Goal: Transaction & Acquisition: Purchase product/service

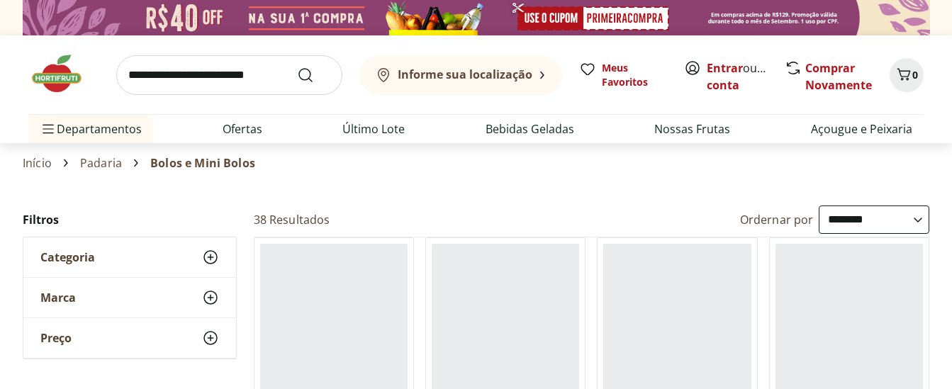
select select "**********"
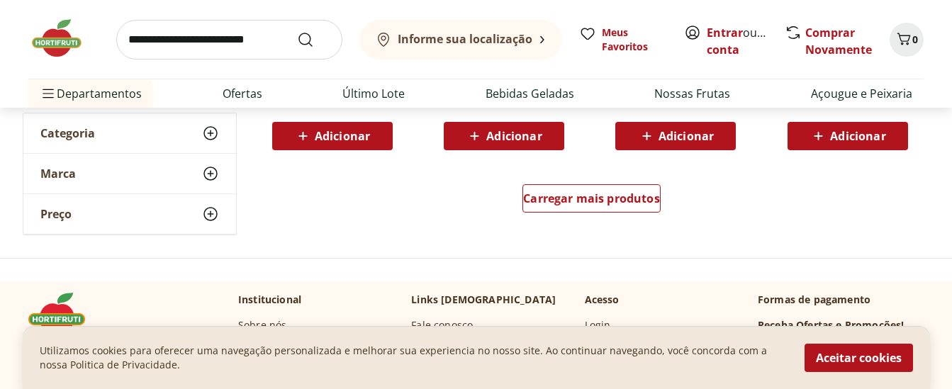
scroll to position [1012, 0]
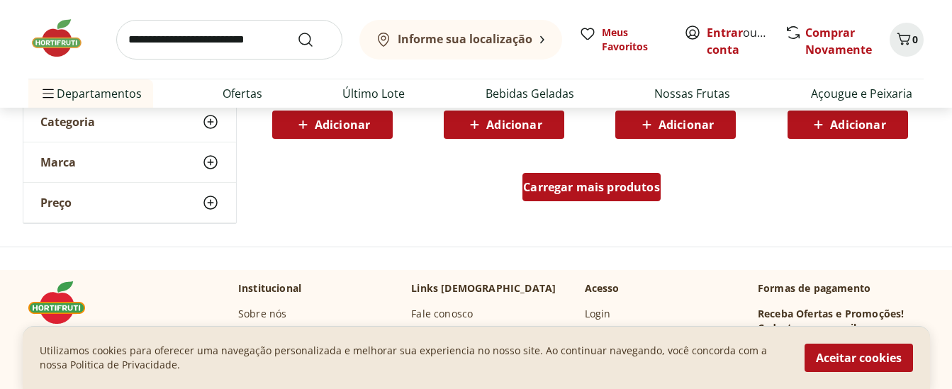
click at [579, 184] on span "Carregar mais produtos" at bounding box center [591, 187] width 137 height 11
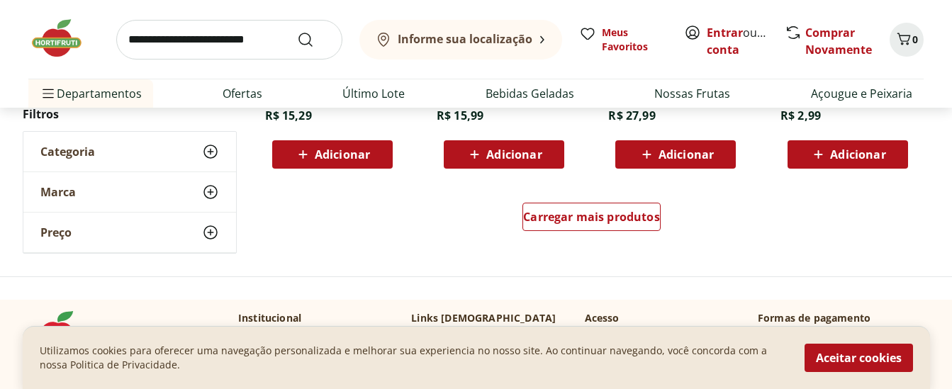
scroll to position [2031, 0]
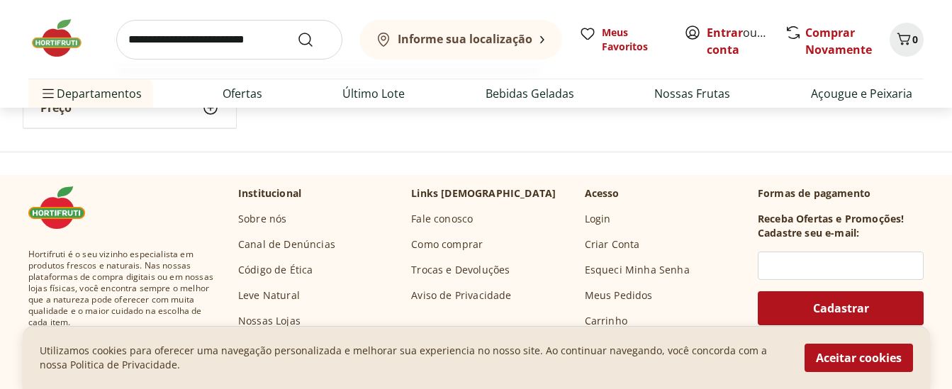
click at [269, 46] on input "search" at bounding box center [229, 40] width 226 height 40
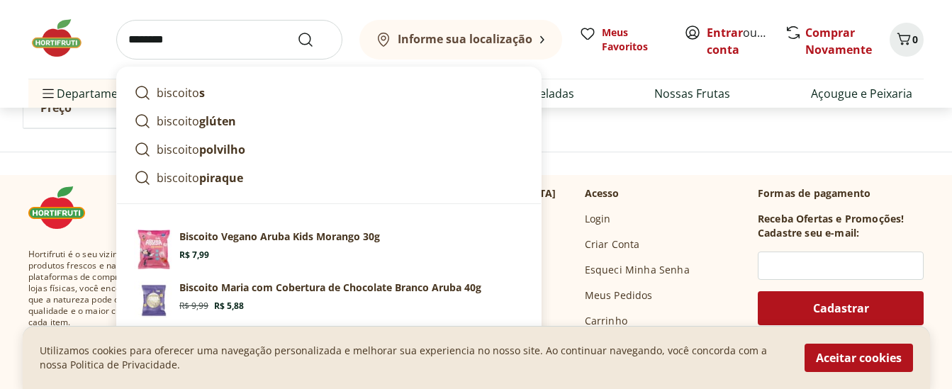
type input "********"
click at [297, 31] on button "Submit Search" at bounding box center [314, 39] width 34 height 17
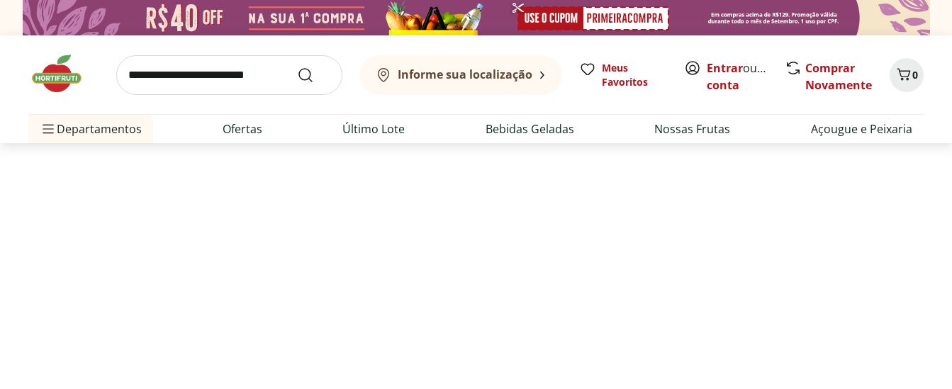
select select "**********"
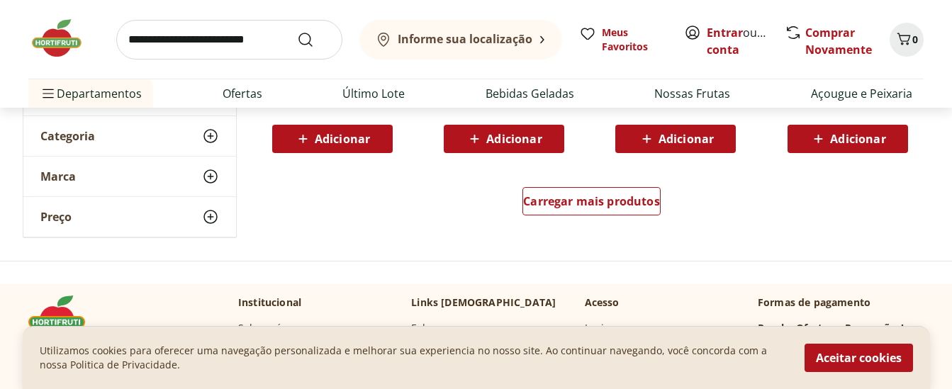
scroll to position [1031, 0]
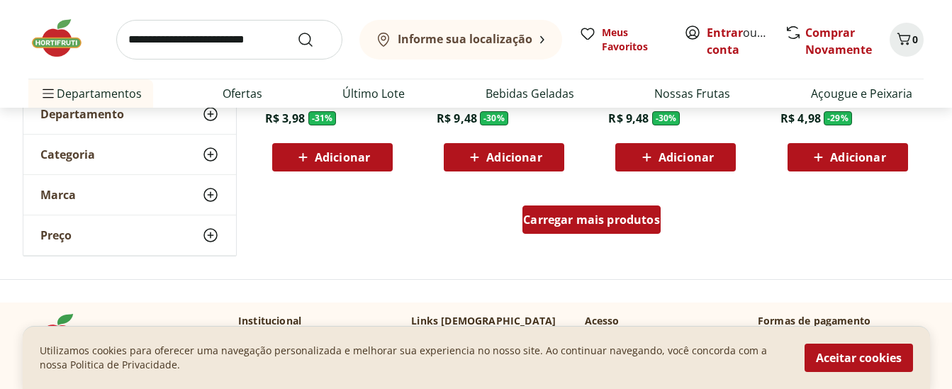
click at [536, 220] on span "Carregar mais produtos" at bounding box center [591, 219] width 137 height 11
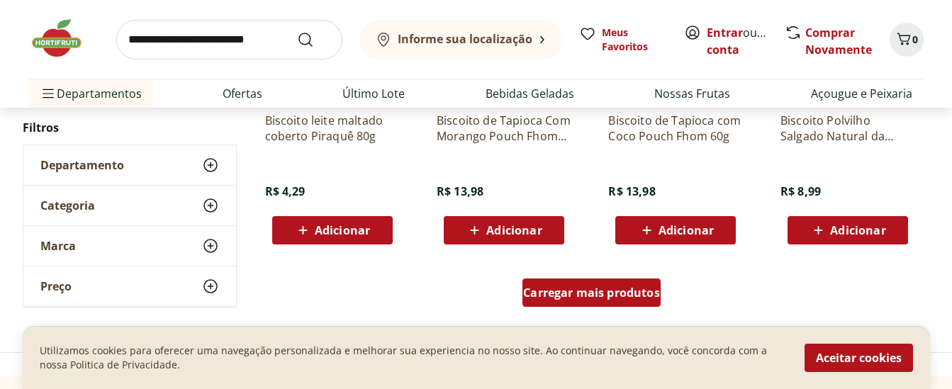
scroll to position [1936, 0]
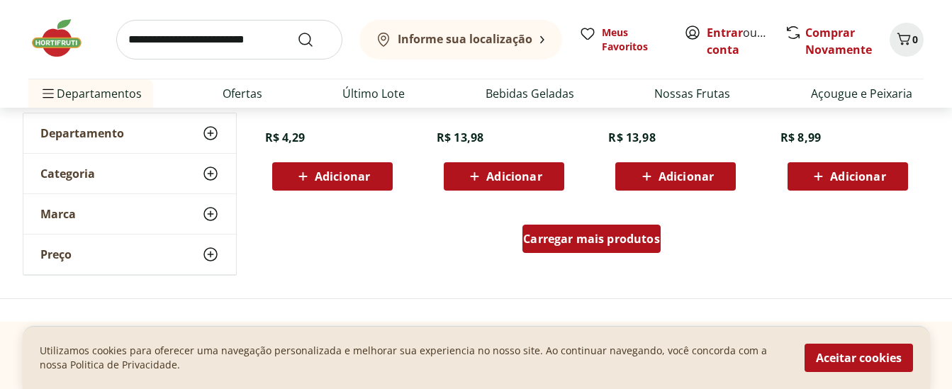
click at [542, 233] on span "Carregar mais produtos" at bounding box center [591, 238] width 137 height 11
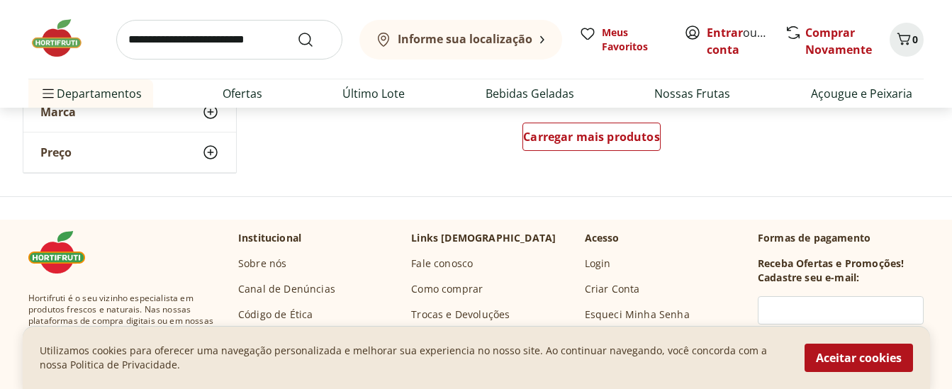
scroll to position [2977, 0]
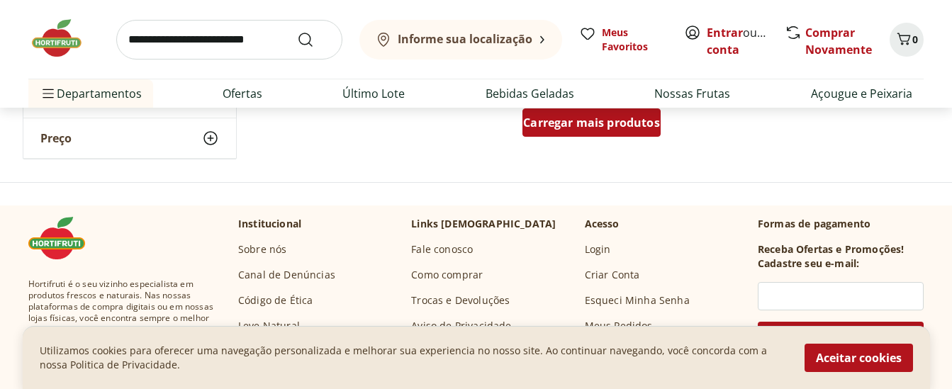
click at [551, 118] on span "Carregar mais produtos" at bounding box center [591, 122] width 137 height 11
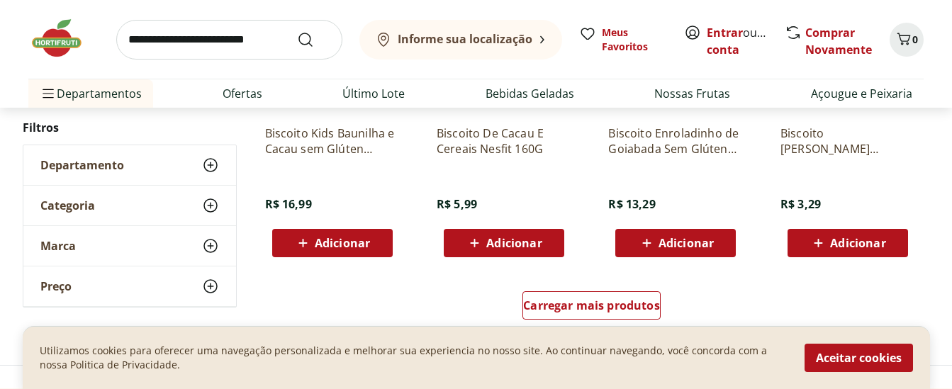
scroll to position [3769, 0]
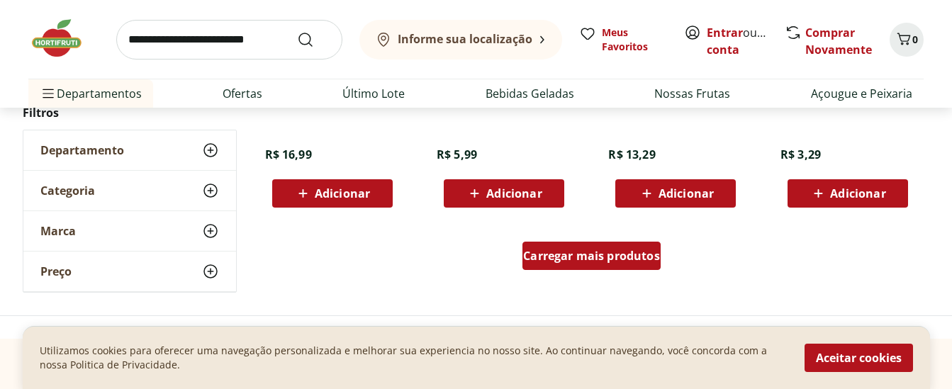
click at [561, 265] on div "Carregar mais produtos" at bounding box center [592, 256] width 138 height 28
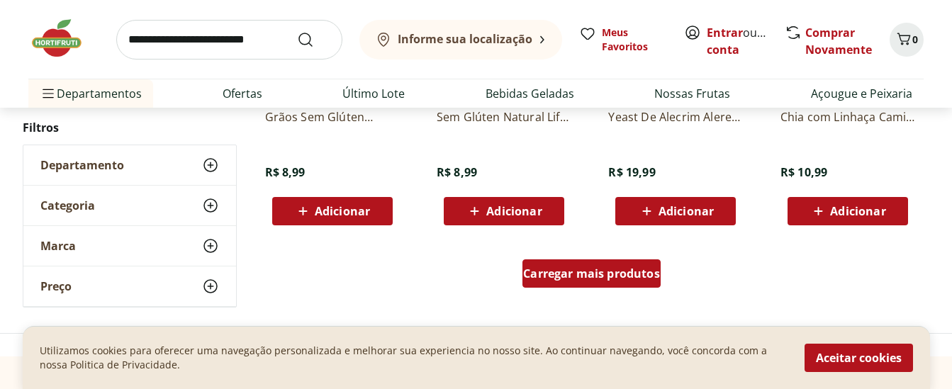
scroll to position [4724, 0]
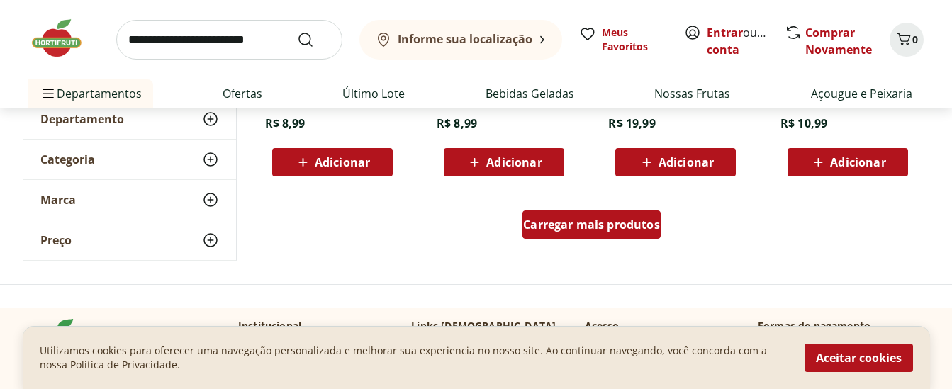
click at [576, 223] on span "Carregar mais produtos" at bounding box center [591, 224] width 137 height 11
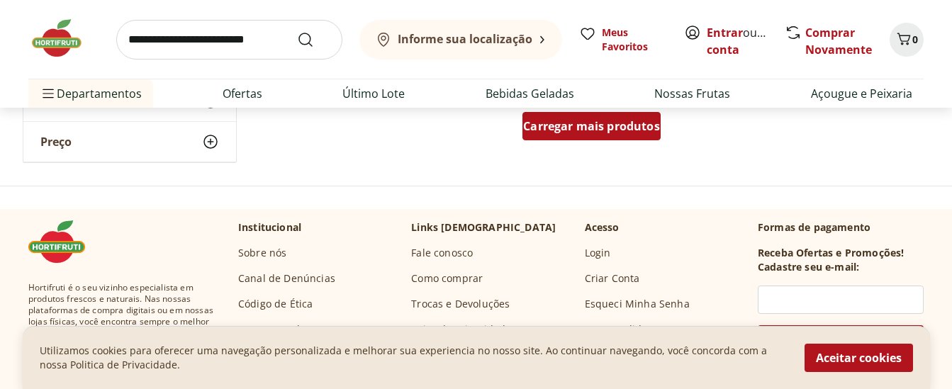
scroll to position [5750, 0]
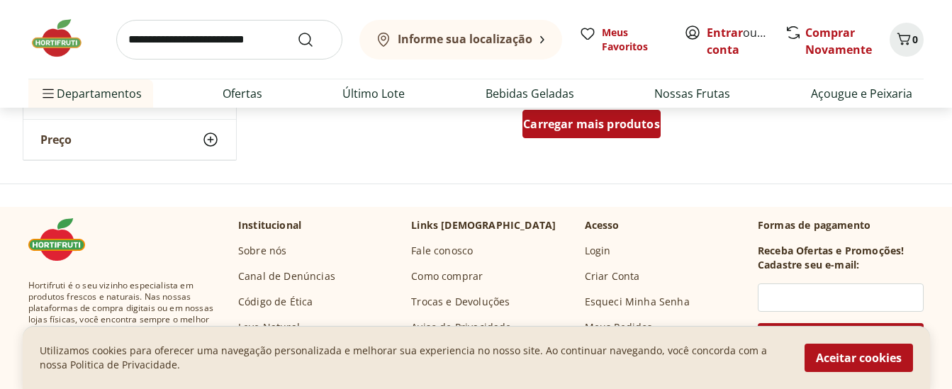
click at [567, 135] on div "Carregar mais produtos" at bounding box center [592, 124] width 138 height 28
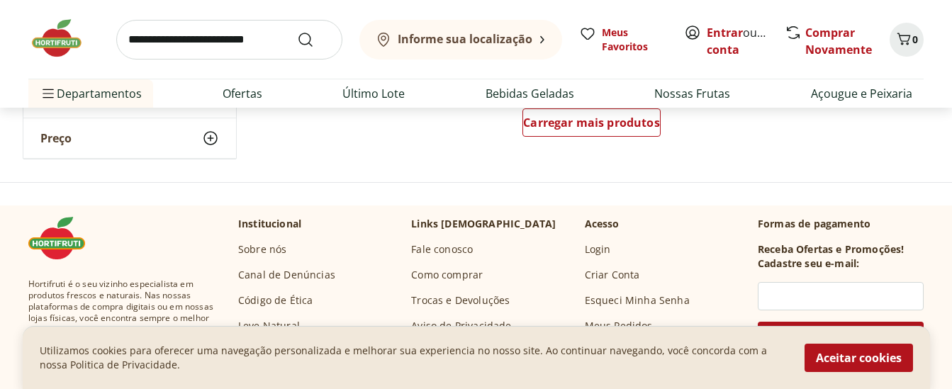
scroll to position [6605, 0]
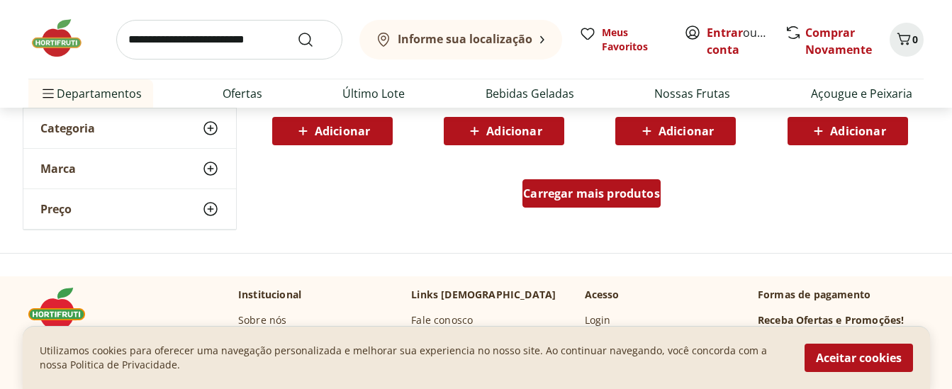
click at [556, 196] on span "Carregar mais produtos" at bounding box center [591, 193] width 137 height 11
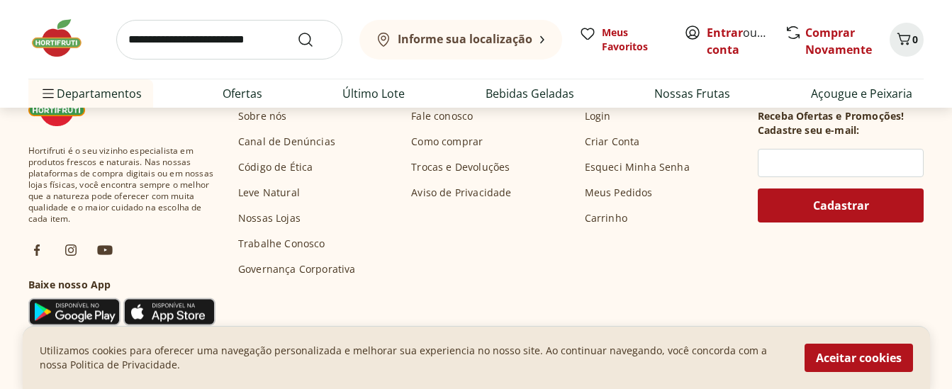
scroll to position [7514, 0]
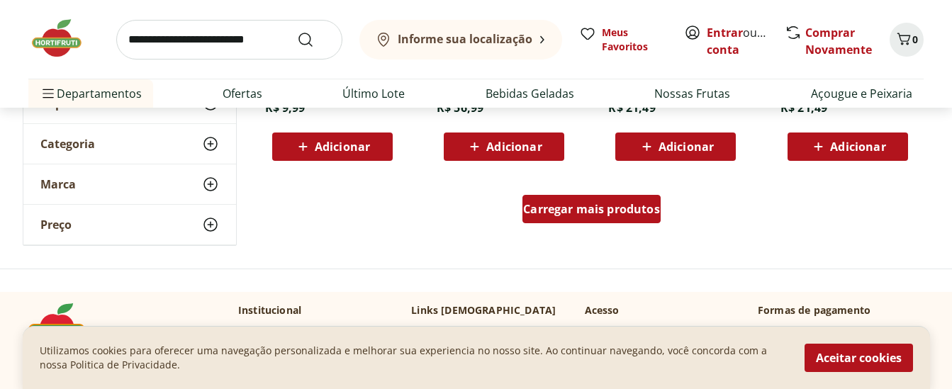
click at [550, 211] on span "Carregar mais produtos" at bounding box center [591, 208] width 137 height 11
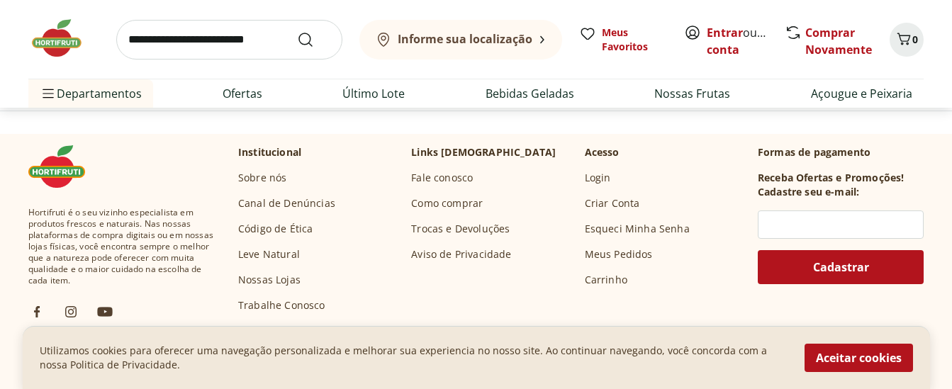
scroll to position [8468, 0]
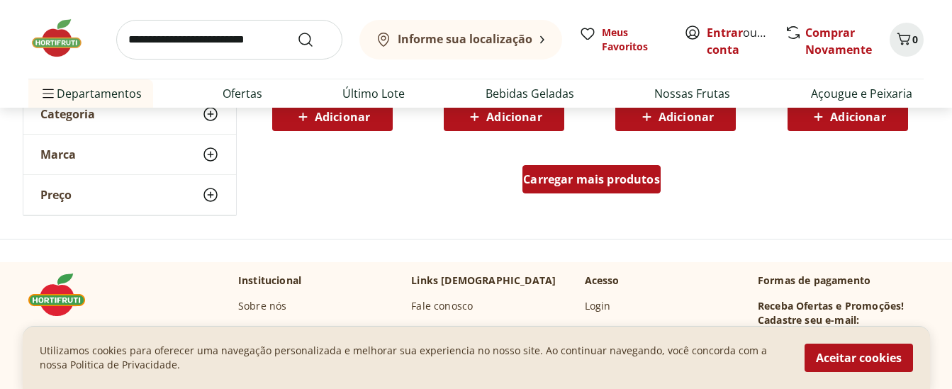
click at [540, 188] on div "Carregar mais produtos" at bounding box center [592, 179] width 138 height 28
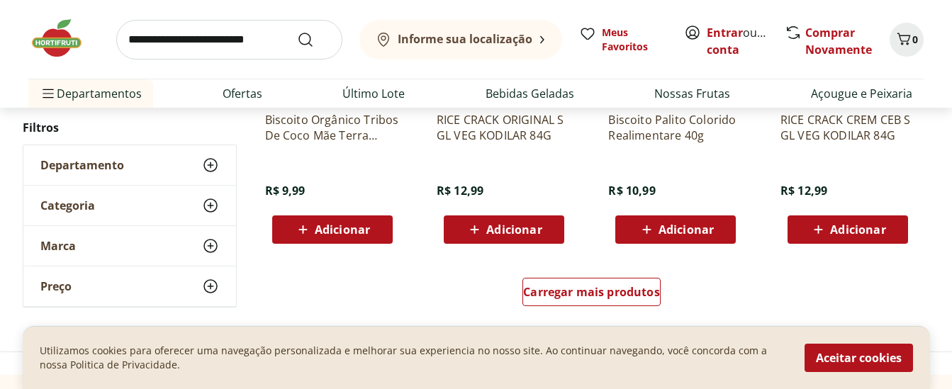
scroll to position [9360, 0]
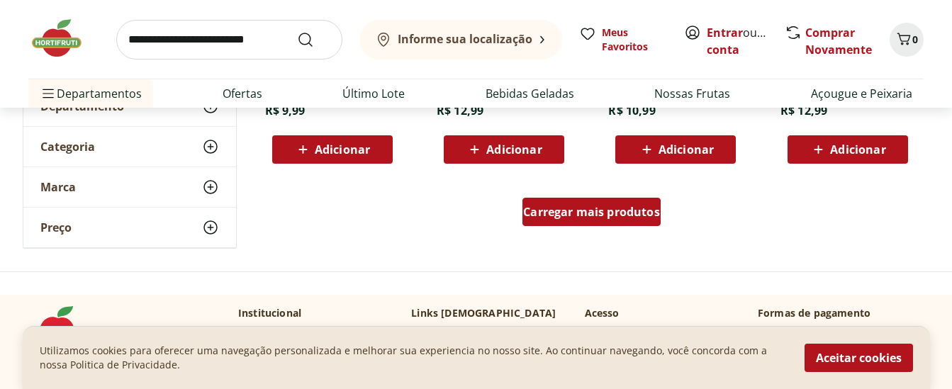
click at [549, 203] on div "Carregar mais produtos" at bounding box center [592, 212] width 138 height 28
